Goal: Information Seeking & Learning: Learn about a topic

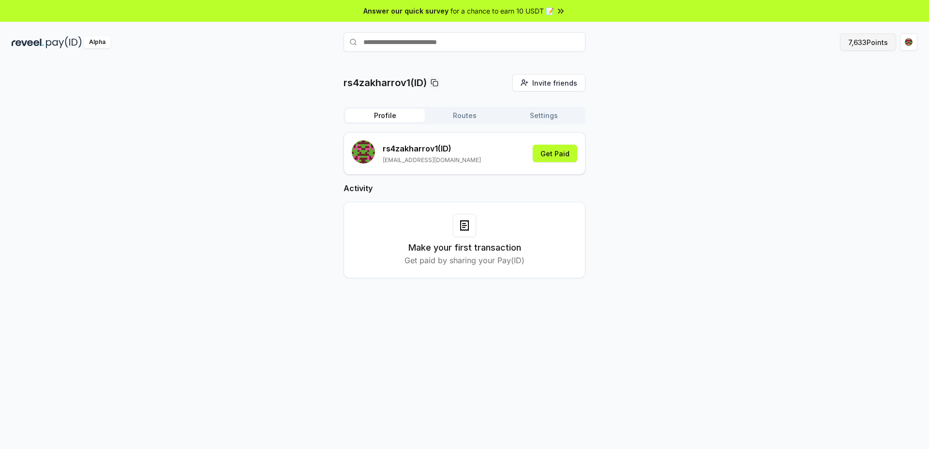
click at [863, 48] on button "7,633 Points" at bounding box center [868, 41] width 56 height 17
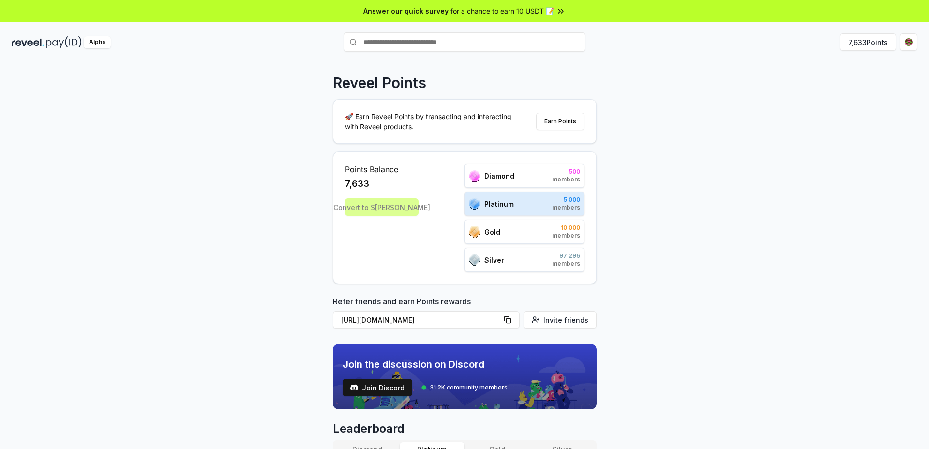
click at [505, 13] on span "for a chance to earn 10 USDT 📝" at bounding box center [502, 11] width 104 height 10
